Goal: Check status: Check status

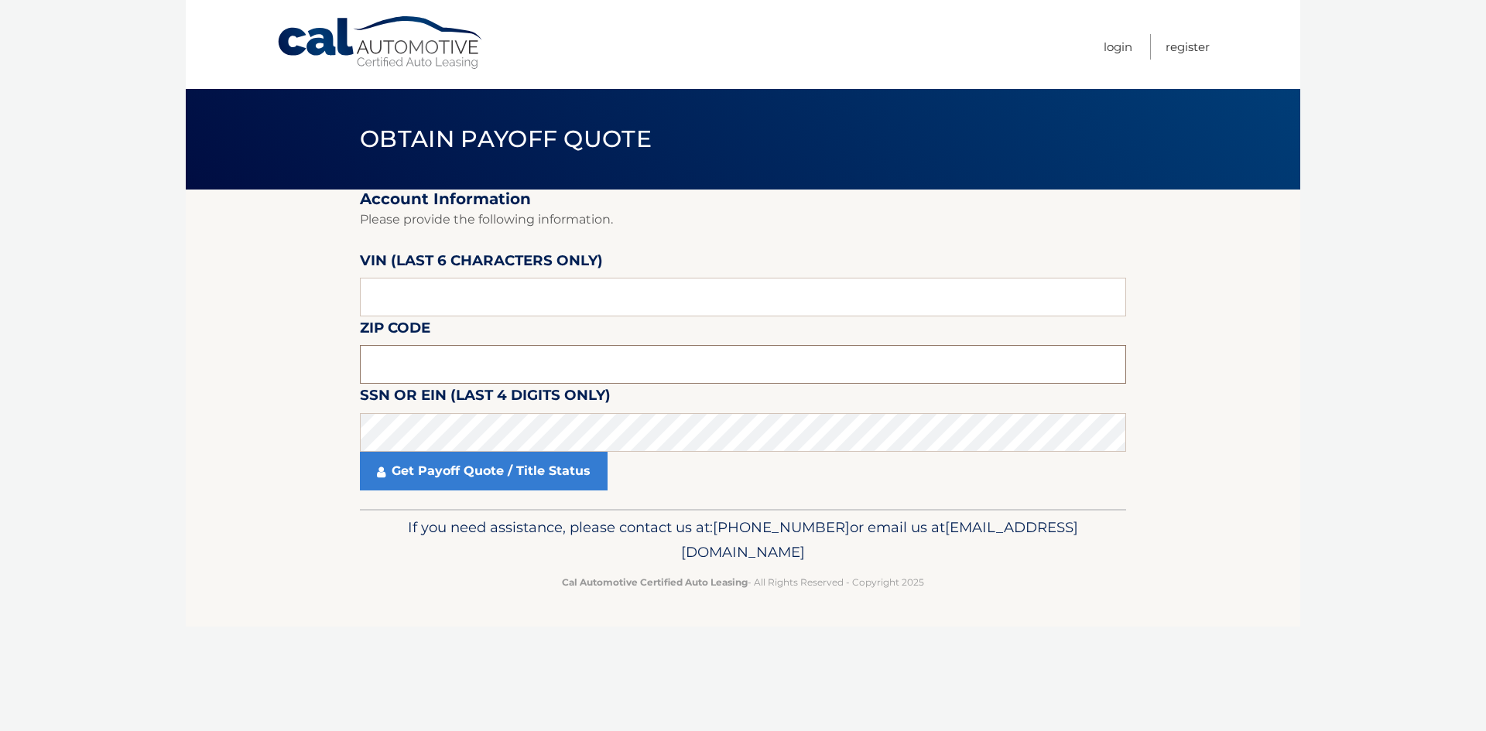
paste input "2HGFE"
type input "2HGFE"
drag, startPoint x: 431, startPoint y: 365, endPoint x: 270, endPoint y: 321, distance: 166.9
click at [270, 321] on section "Account Information Please provide the following information. [PERSON_NAME] (la…" at bounding box center [743, 350] width 1114 height 320
click at [397, 286] on input "text" at bounding box center [743, 297] width 766 height 39
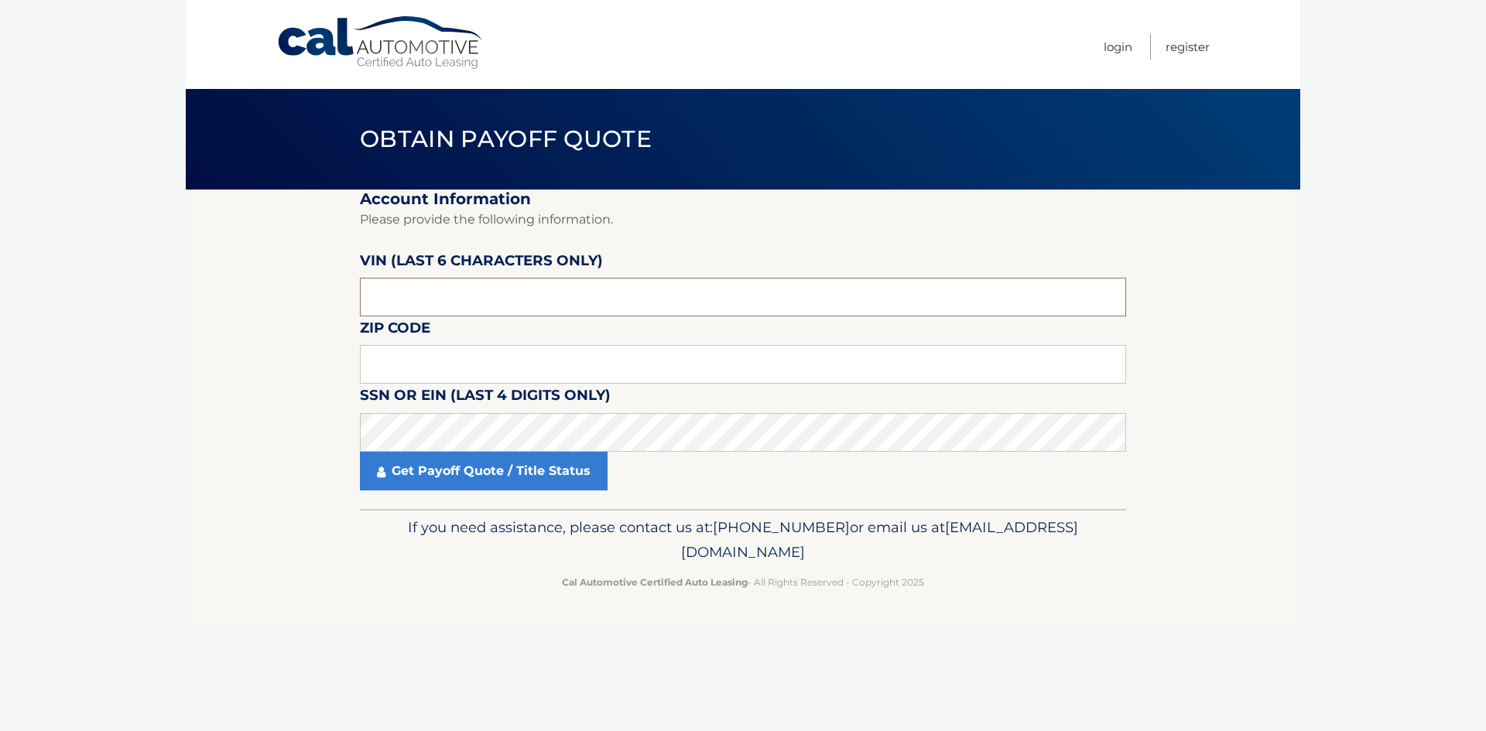
paste input "527407"
type input "527407"
click at [393, 363] on input "text" at bounding box center [743, 364] width 766 height 39
type input "10803"
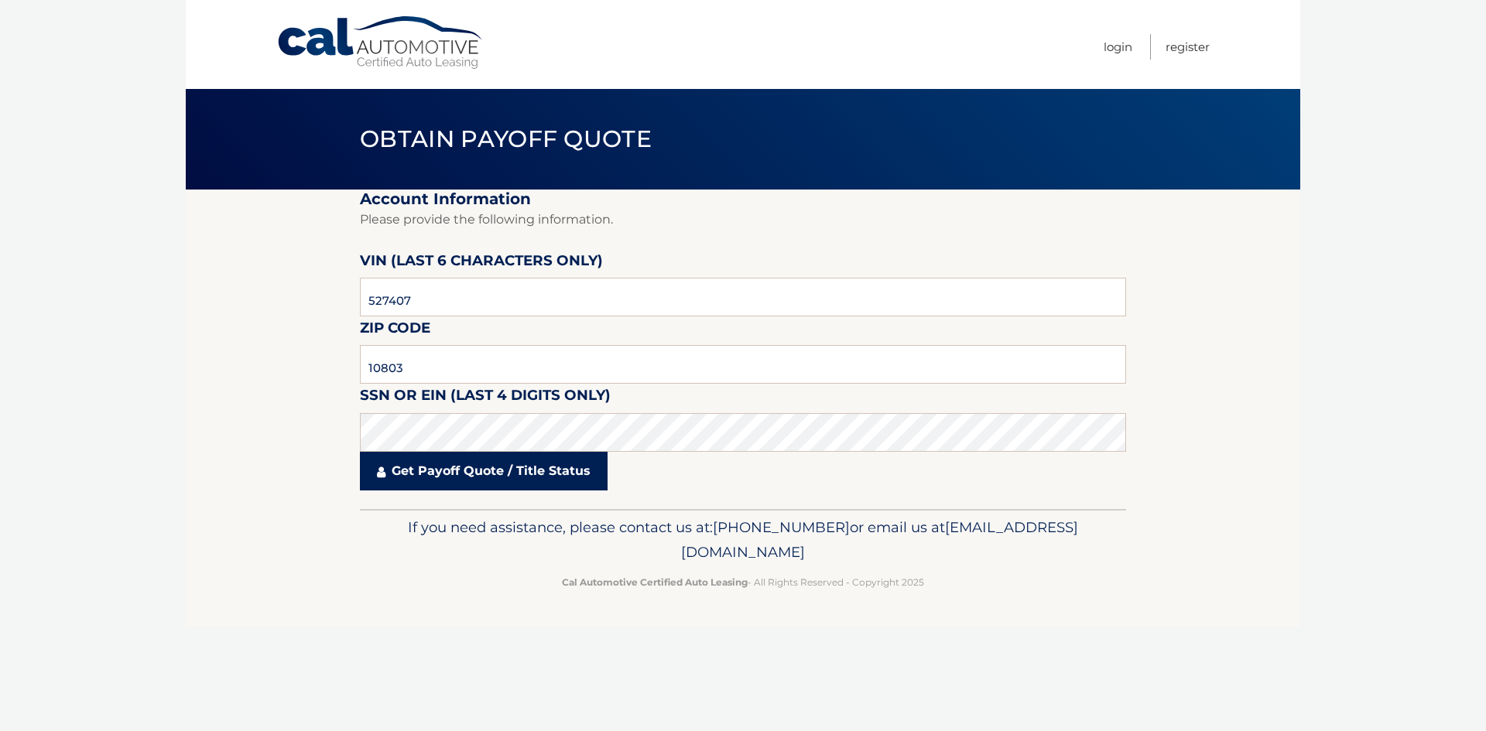
click at [455, 476] on link "Get Payoff Quote / Title Status" at bounding box center [484, 471] width 248 height 39
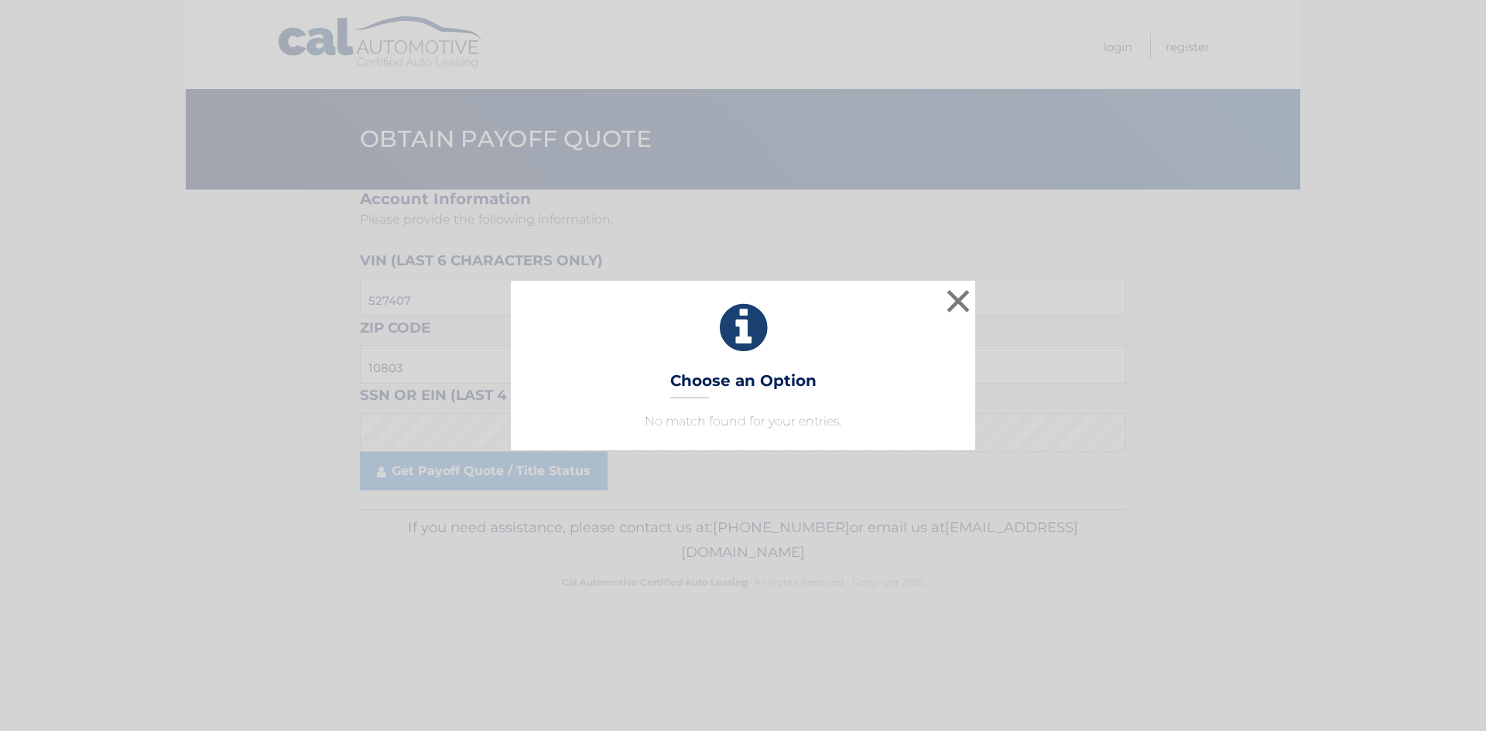
click at [826, 412] on p "No match found for your entries." at bounding box center [743, 421] width 426 height 19
click at [960, 296] on button "×" at bounding box center [958, 301] width 31 height 31
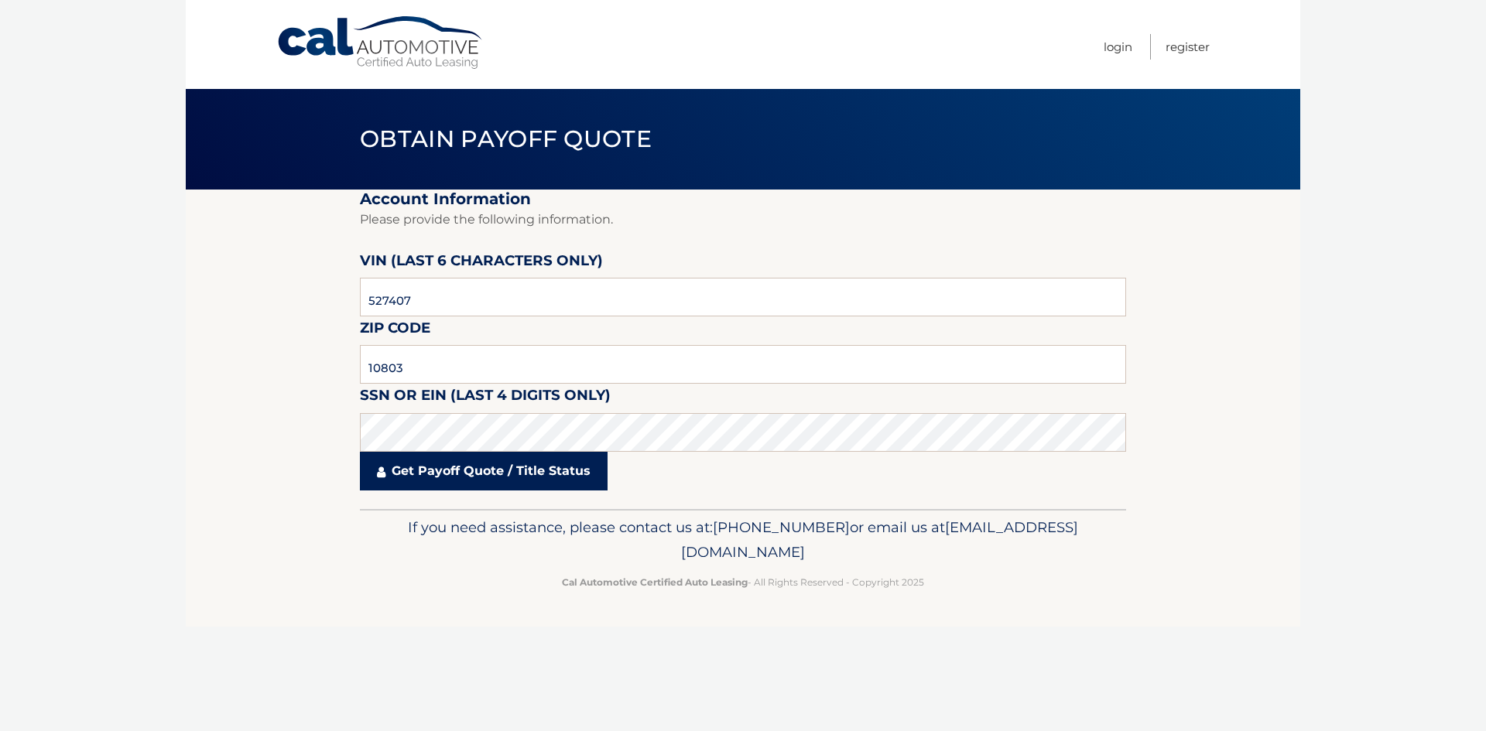
click at [538, 490] on link "Get Payoff Quote / Title Status" at bounding box center [484, 471] width 248 height 39
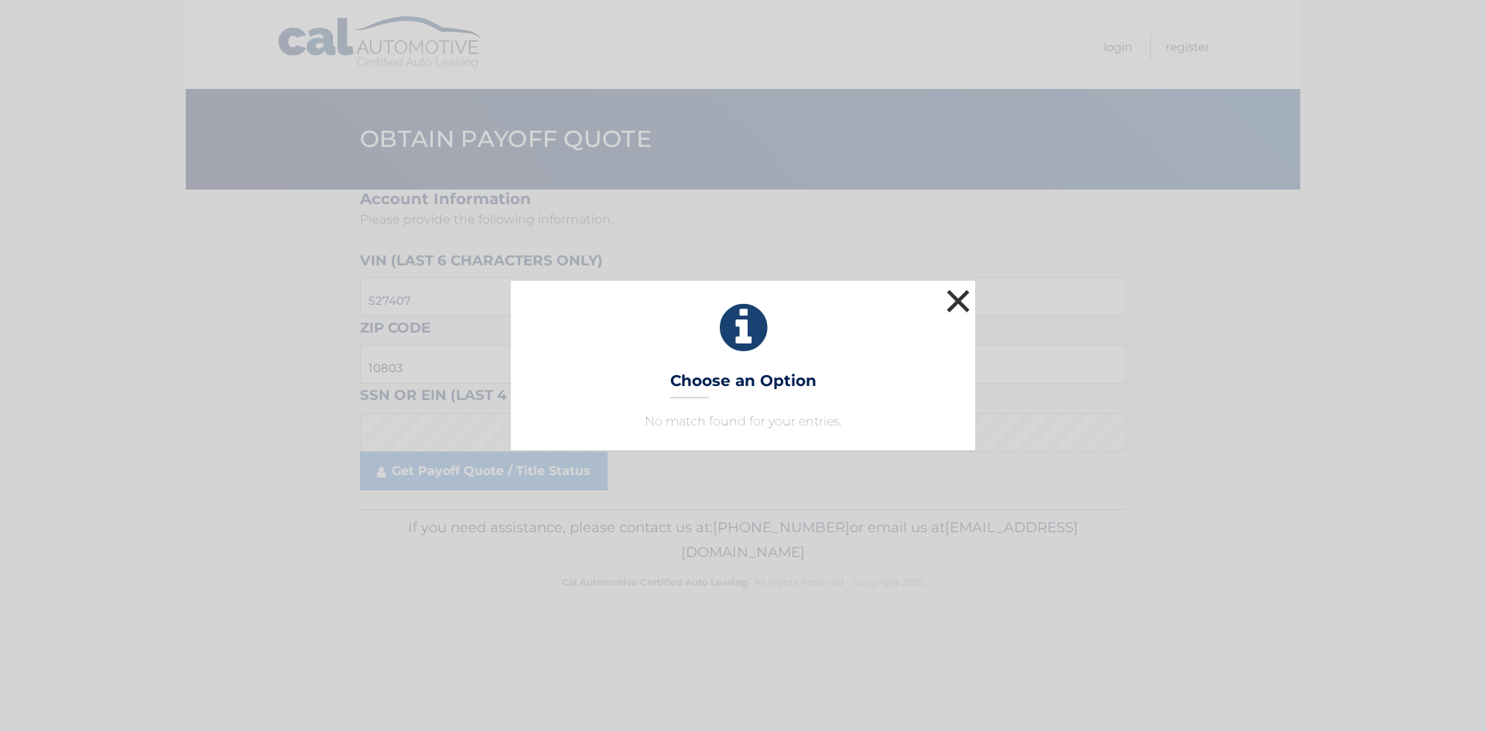
drag, startPoint x: 968, startPoint y: 303, endPoint x: 866, endPoint y: 266, distance: 108.4
click at [967, 303] on button "×" at bounding box center [958, 301] width 31 height 31
